Goal: Information Seeking & Learning: Learn about a topic

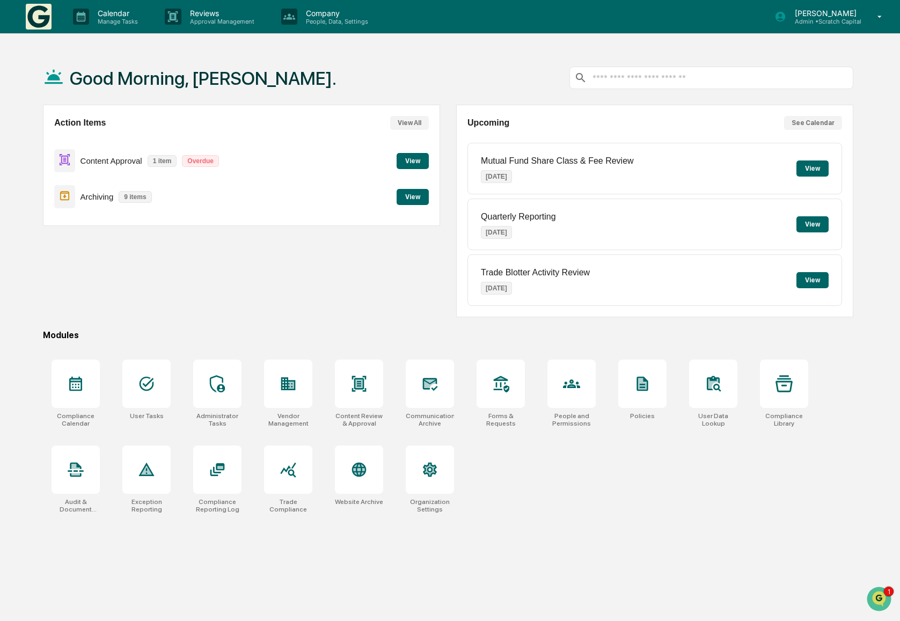
click at [575, 491] on div "Compliance Calendar User Tasks Administrator Tasks Vendor Management Content Re…" at bounding box center [448, 436] width 810 height 166
click at [429, 379] on icon at bounding box center [430, 384] width 15 height 13
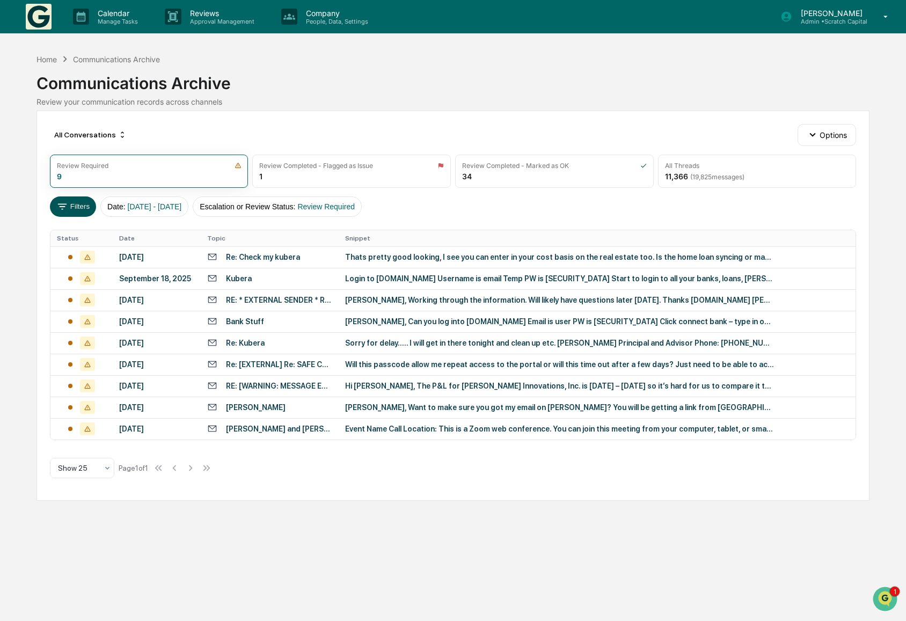
click at [58, 213] on button "Filters" at bounding box center [73, 207] width 47 height 20
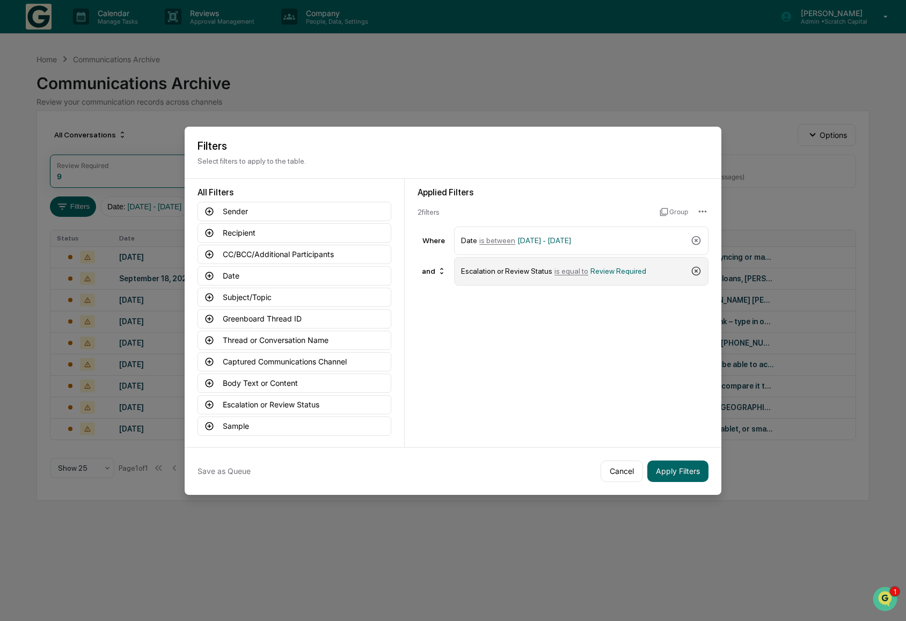
click at [692, 268] on icon at bounding box center [696, 271] width 9 height 9
click at [294, 362] on button "Captured Communications Channel" at bounding box center [295, 361] width 194 height 19
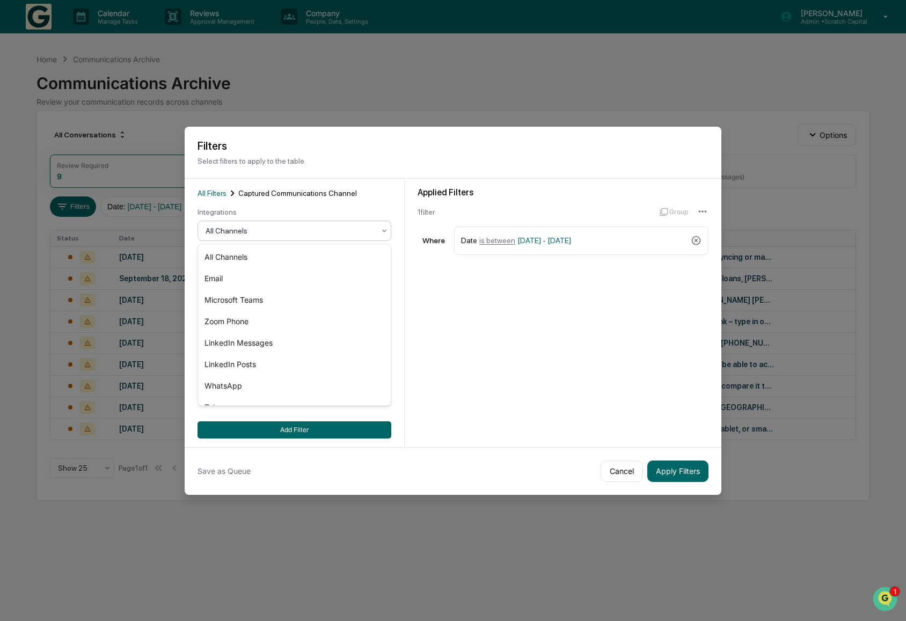
click at [267, 232] on div at bounding box center [290, 230] width 169 height 11
click at [263, 347] on div "LinkedIn Messages" at bounding box center [294, 342] width 193 height 21
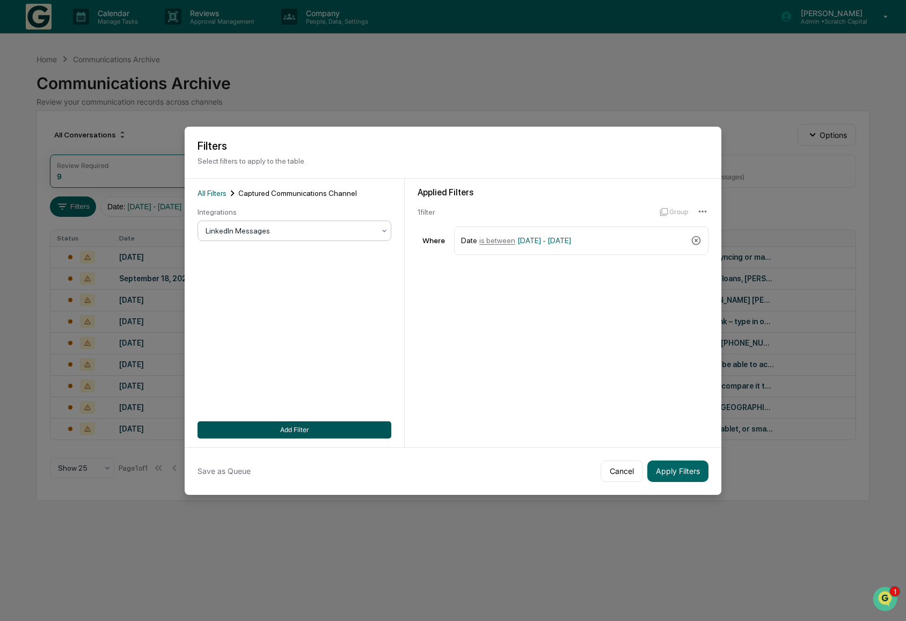
click at [304, 427] on button "Add Filter" at bounding box center [295, 429] width 194 height 17
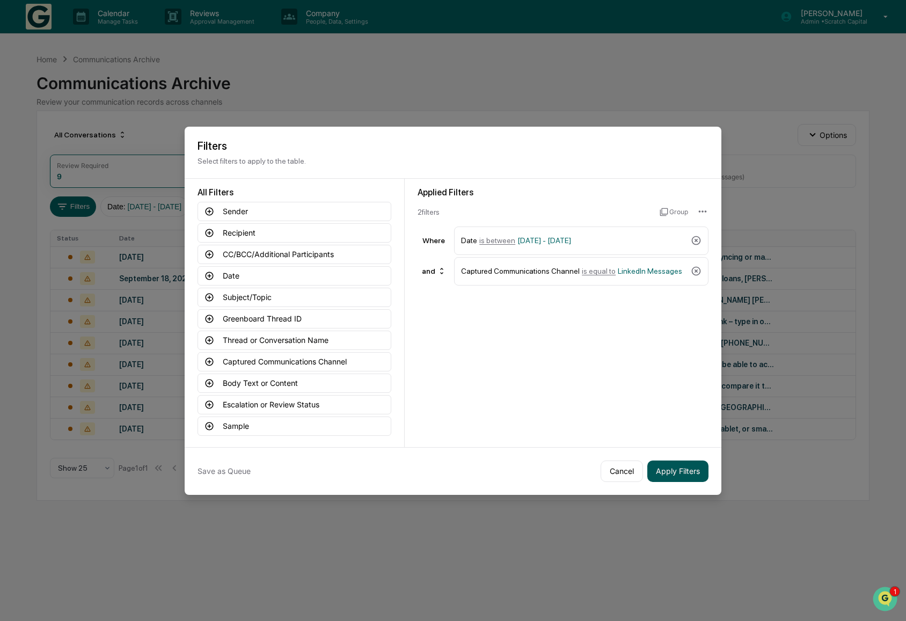
click at [660, 478] on button "Apply Filters" at bounding box center [677, 471] width 61 height 21
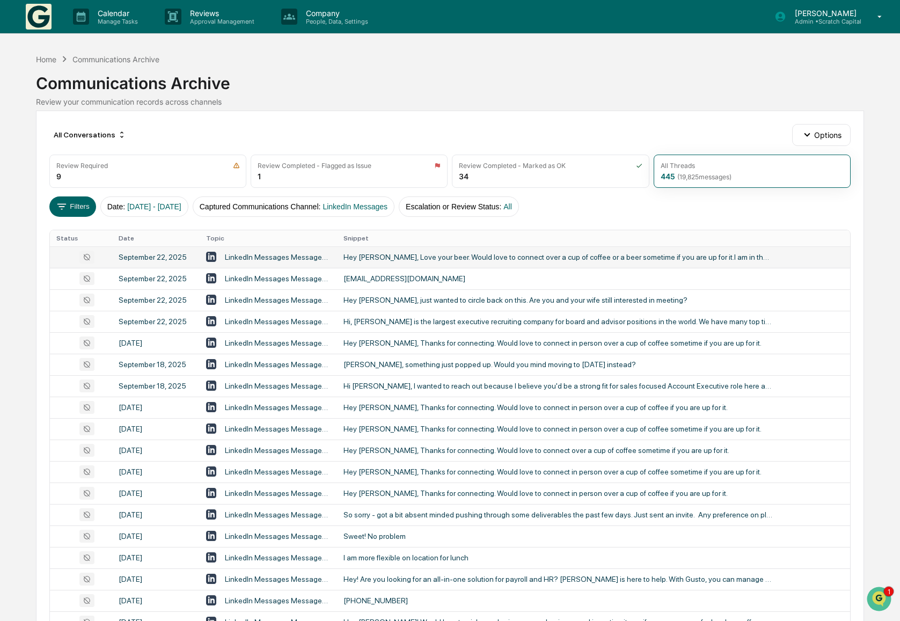
click at [374, 260] on div "Hey Mike, Love your beer. Would love to connect over a cup of coffee or a beer …" at bounding box center [559, 257] width 430 height 9
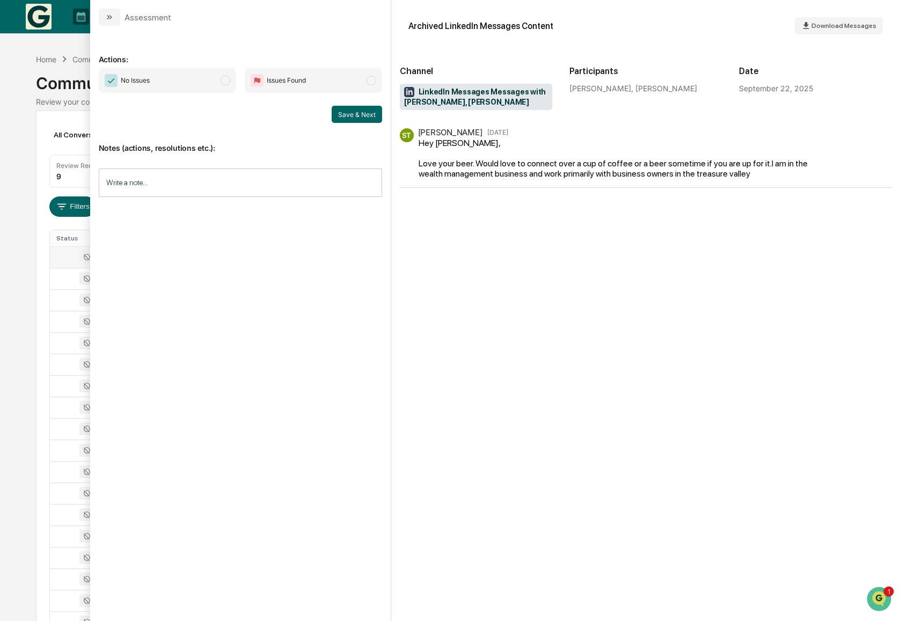
click at [30, 296] on div "Calendar Manage Tasks Reviews Approval Management Company People, Data, Setting…" at bounding box center [450, 422] width 900 height 845
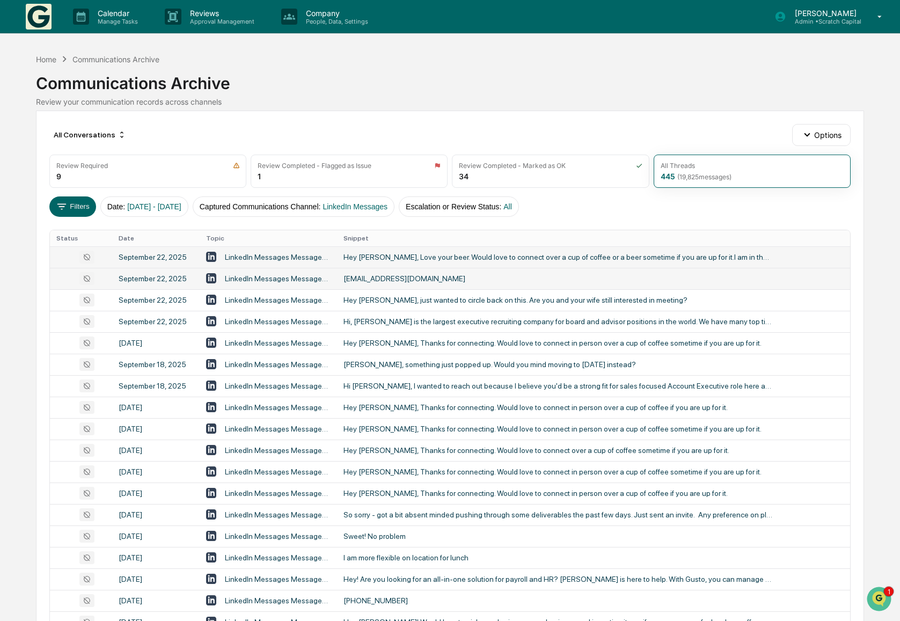
click at [477, 274] on div "Parkerb@leeidaho.com" at bounding box center [559, 278] width 430 height 9
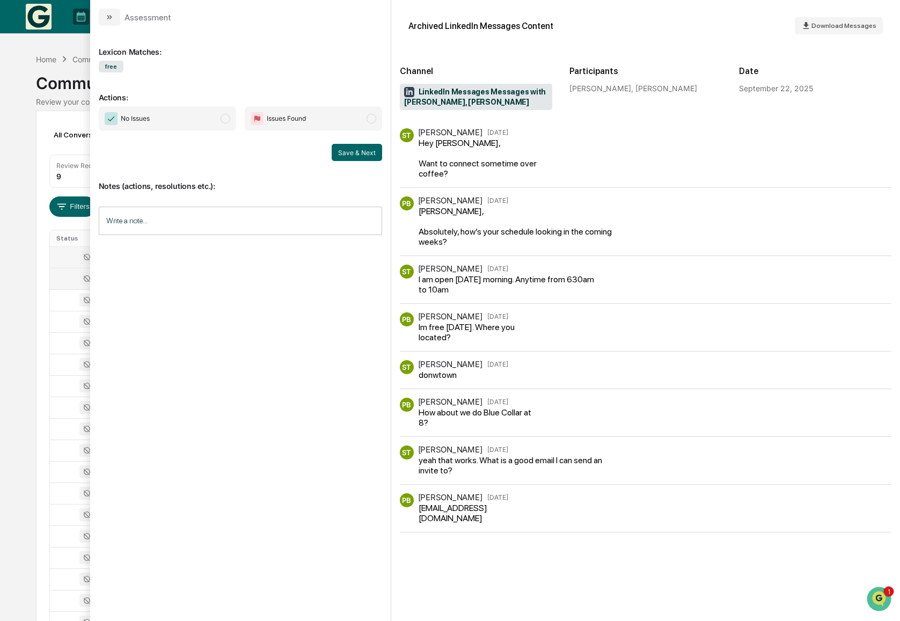
click at [25, 278] on div "Calendar Manage Tasks Reviews Approval Management Company People, Data, Setting…" at bounding box center [450, 422] width 900 height 845
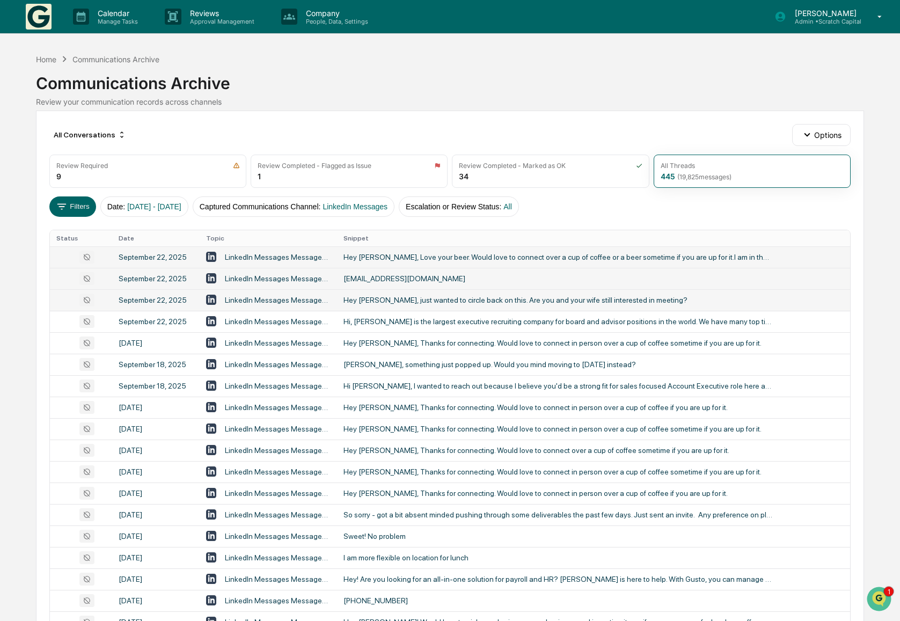
click at [479, 302] on div "Hey Greg, just wanted to circle back on this. Are you and your wife still inter…" at bounding box center [559, 300] width 430 height 9
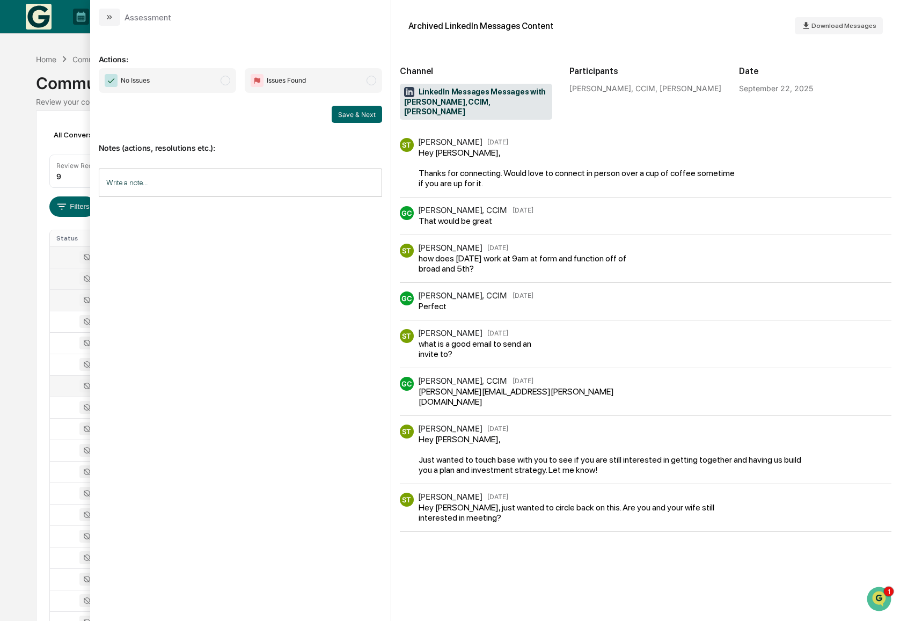
click at [51, 380] on td at bounding box center [81, 385] width 62 height 21
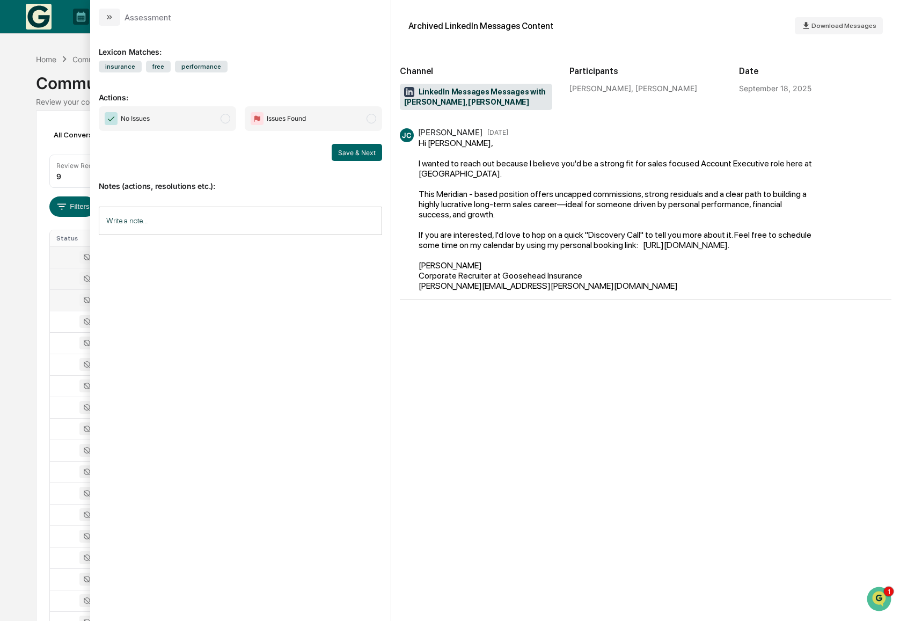
click at [21, 366] on div "Calendar Manage Tasks Reviews Approval Management Company People, Data, Setting…" at bounding box center [450, 422] width 900 height 845
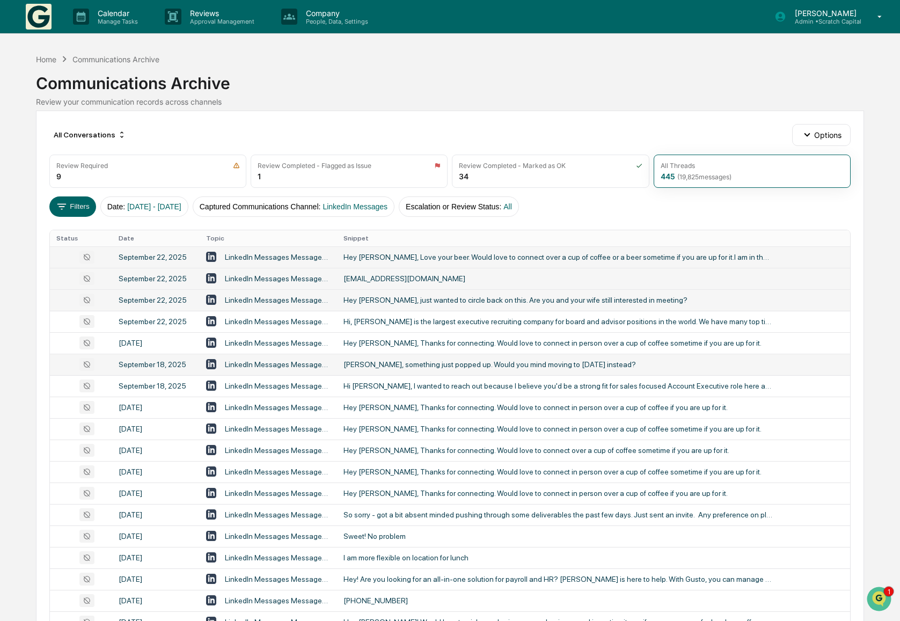
click at [469, 369] on div "Sam, something just popped up. Would you mind moving to Thursday instead?" at bounding box center [559, 364] width 430 height 9
click at [4, 248] on div "Calendar Manage Tasks Reviews Approval Management Company People, Data, Setting…" at bounding box center [450, 422] width 900 height 845
